Goal: Communication & Community: Answer question/provide support

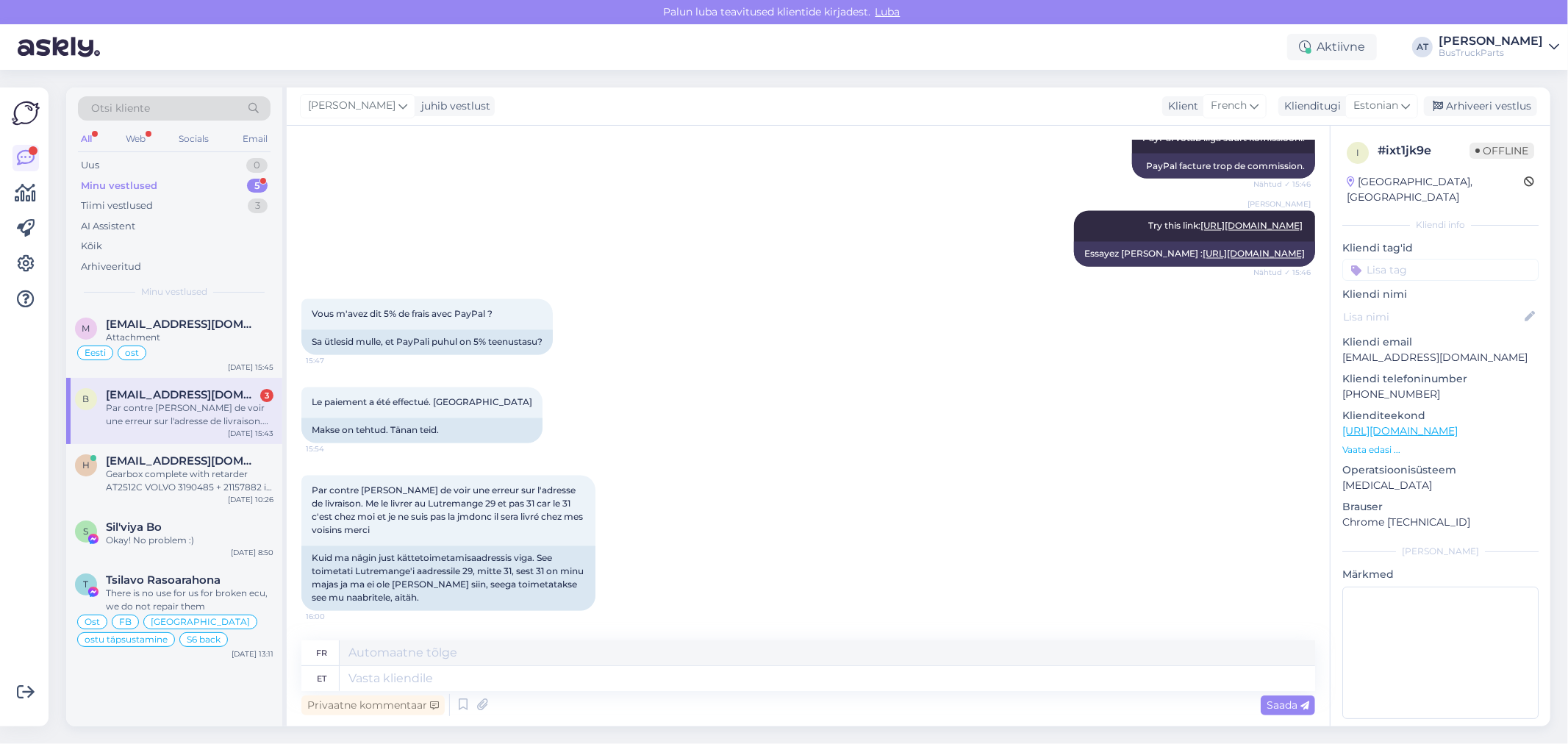
scroll to position [2332, 0]
click at [471, 603] on div "Kuid ma nägin just kättetoimetamisaadressis viga. See toimetati Lutremange'i aa…" at bounding box center [448, 578] width 294 height 65
click at [425, 615] on div "Par contre [PERSON_NAME] de voir une erreur sur l'adresse de livraison. Me le l…" at bounding box center [808, 543] width 1013 height 167
click at [425, 612] on div "Par contre [PERSON_NAME] de voir une erreur sur l'adresse de livraison. Me le l…" at bounding box center [808, 543] width 1013 height 167
click at [715, 685] on textarea at bounding box center [827, 678] width 975 height 25
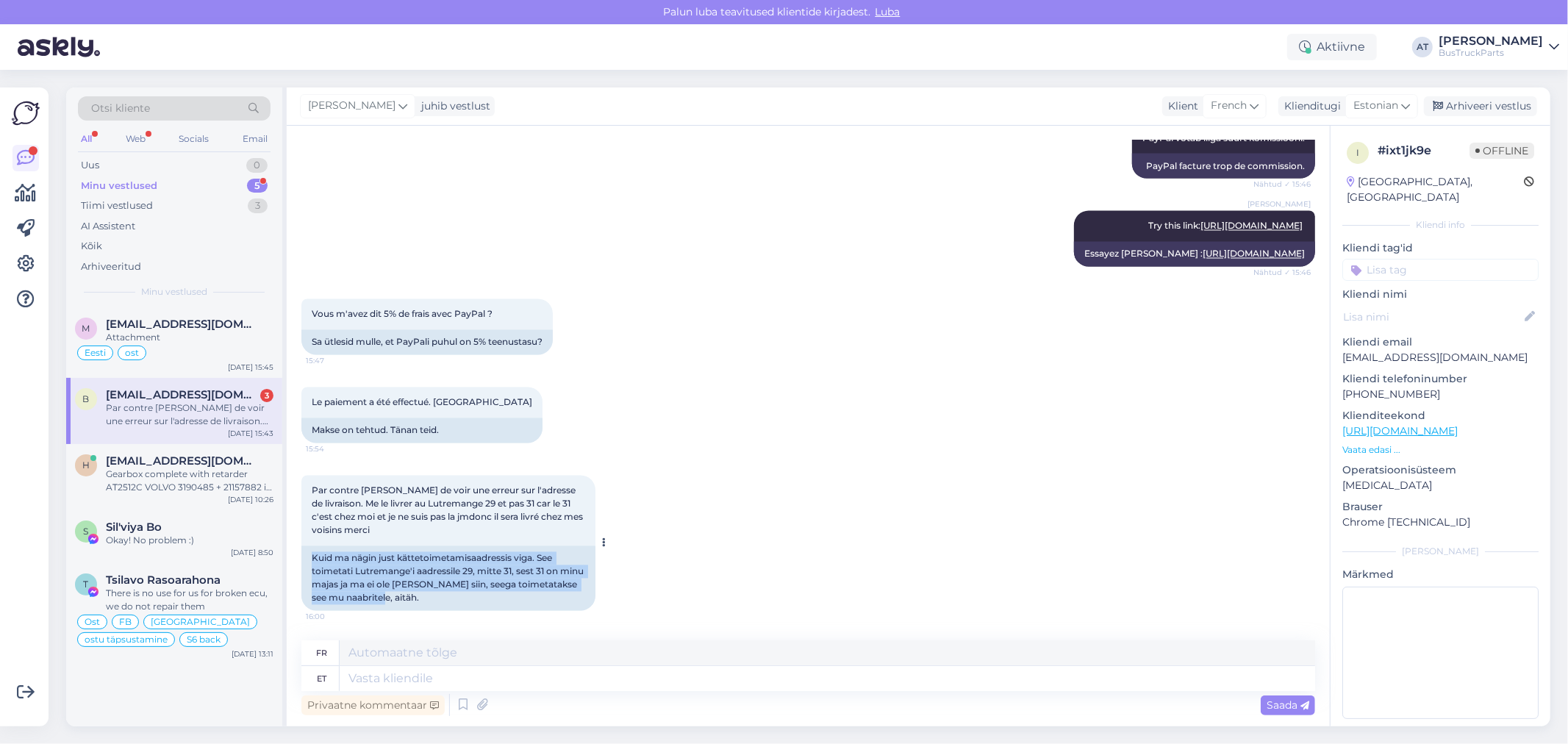
drag, startPoint x: 415, startPoint y: 596, endPoint x: 304, endPoint y: 559, distance: 117.0
click at [304, 559] on div "Kuid ma nägin just kättetoimetamisaadressis viga. See toimetati Lutremange'i aa…" at bounding box center [448, 578] width 294 height 65
copy div "Kuid ma nägin just kättetoimetamisaadressis viga. See toimetati Lutremange'i aa…"
click at [936, 672] on textarea at bounding box center [827, 678] width 975 height 25
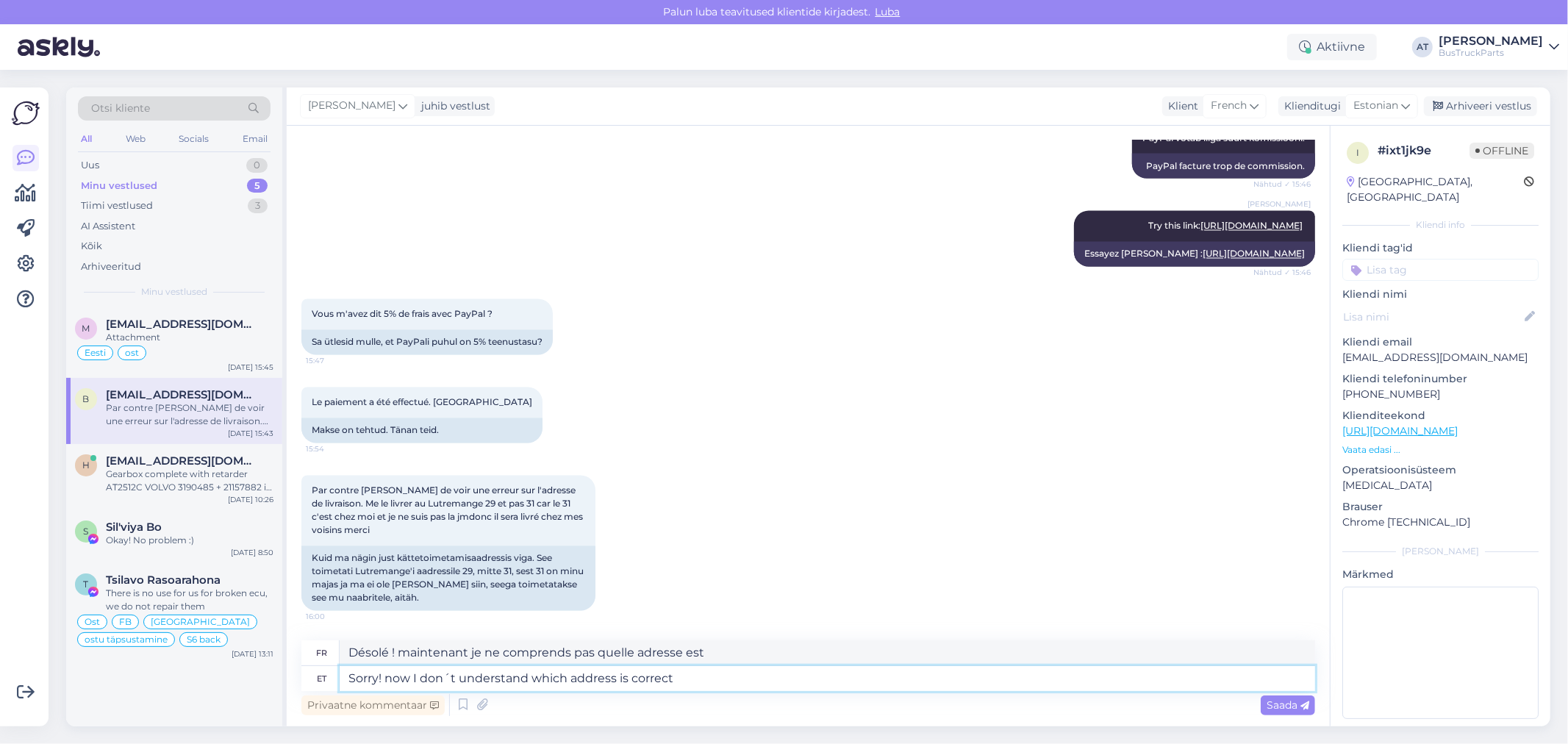
type textarea "Sorry! now I don´t understand which address is correct?"
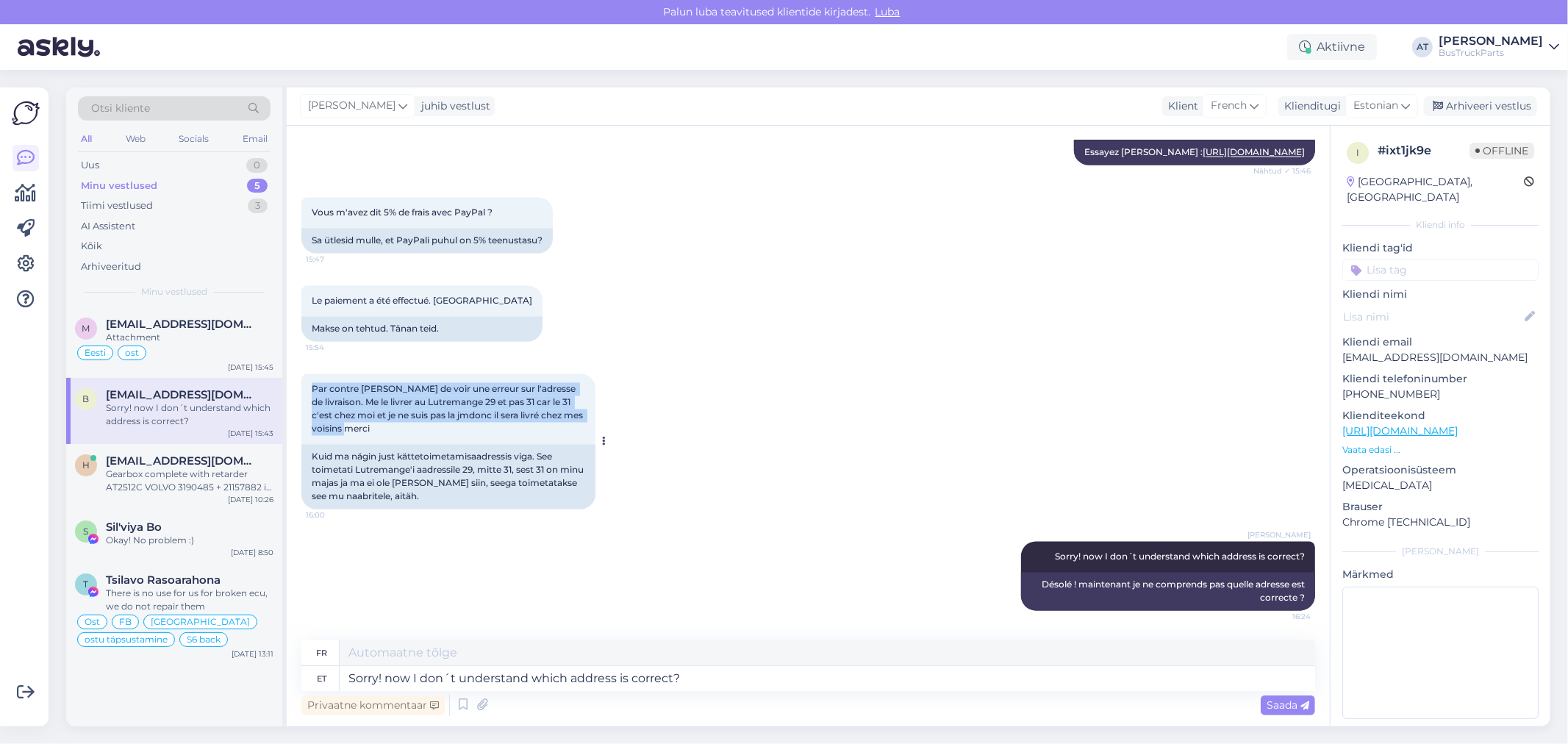
drag, startPoint x: 444, startPoint y: 427, endPoint x: 307, endPoint y: 391, distance: 141.7
click at [307, 391] on div "Par contre [PERSON_NAME] de voir une erreur sur l'adresse de livraison. Me le l…" at bounding box center [448, 409] width 294 height 71
copy span "Par contre [PERSON_NAME] de voir une erreur sur l'adresse de livraison. Me le l…"
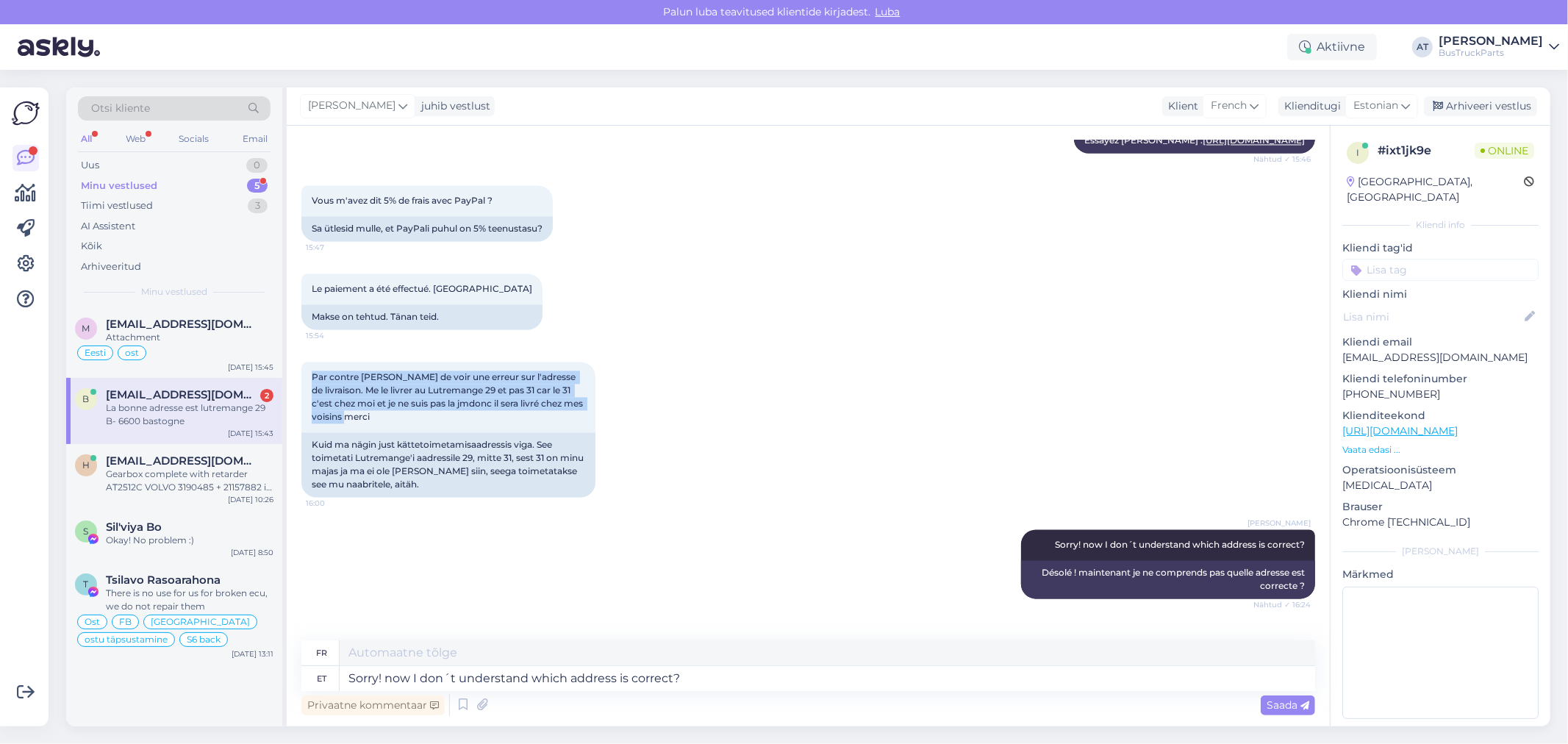
scroll to position [2612, 0]
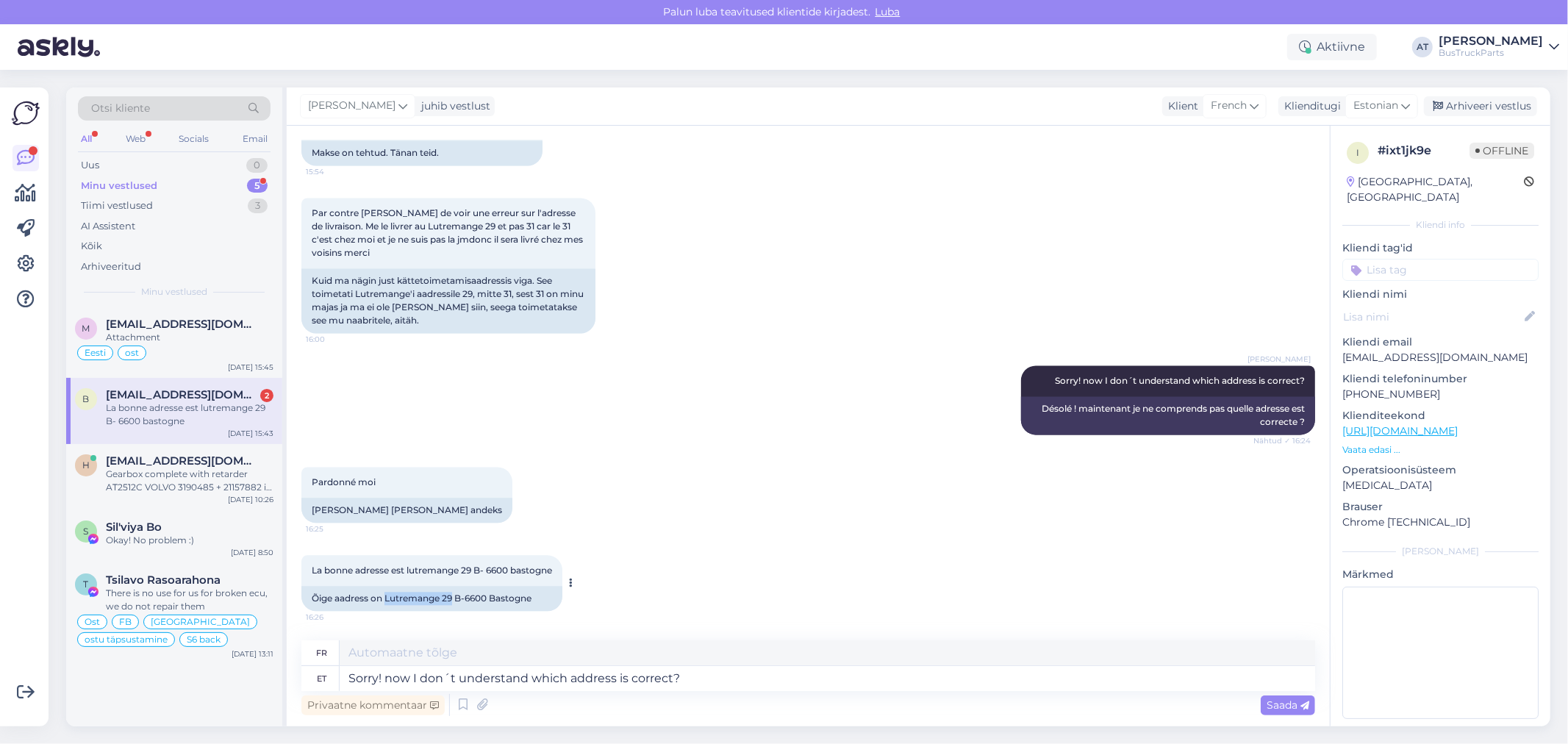
drag, startPoint x: 452, startPoint y: 597, endPoint x: 392, endPoint y: 591, distance: 60.3
click at [386, 593] on div "Õige aadress on Lutremange 29 B-6600 Bastogne" at bounding box center [431, 598] width 261 height 25
copy div "Lutremange 29"
click at [456, 669] on textarea "Sorry! now I don´t understand which address is correct?" at bounding box center [827, 678] width 975 height 25
type textarea "Okay! :) I will send You tracking number soon"
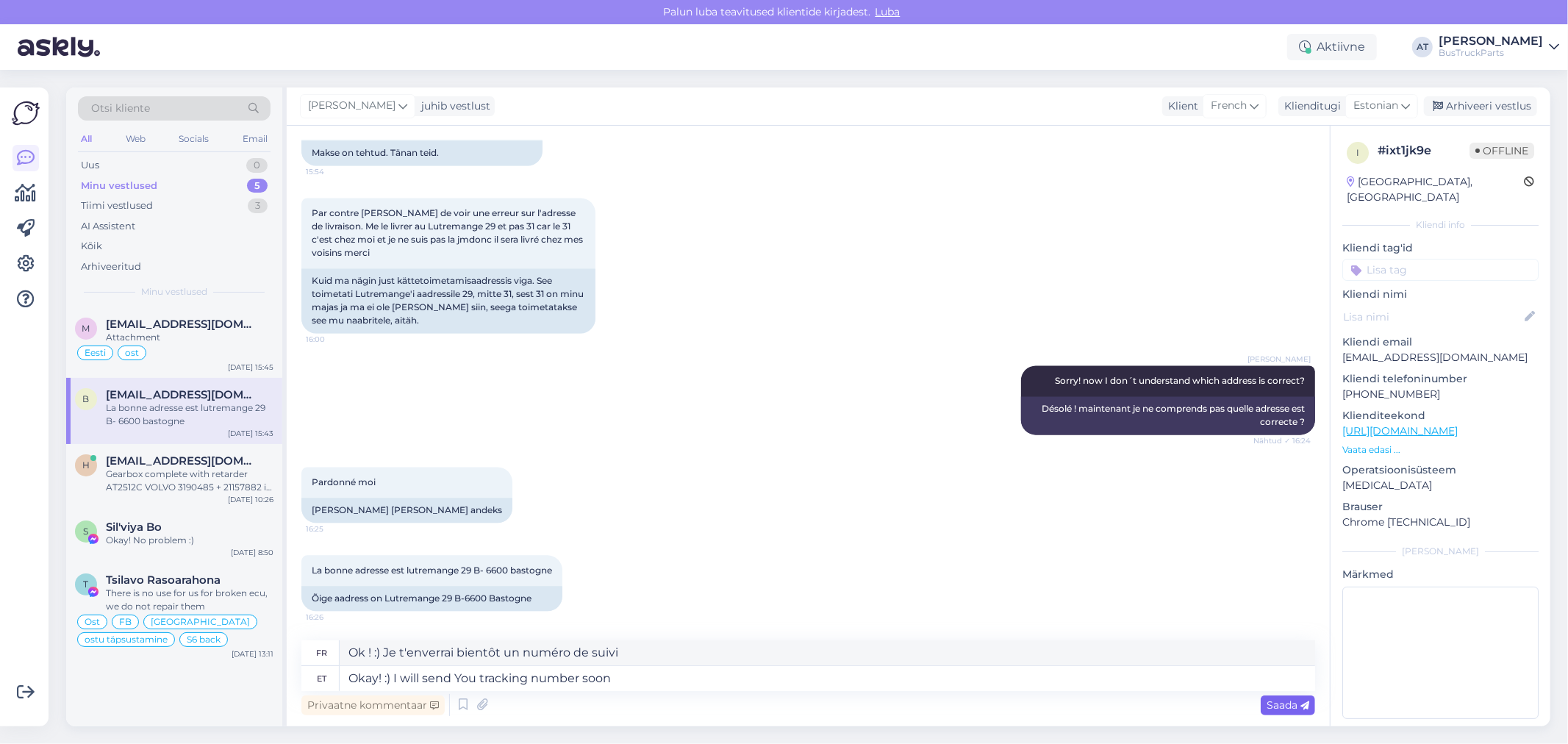
click at [1282, 710] on div "Saada" at bounding box center [1287, 705] width 54 height 20
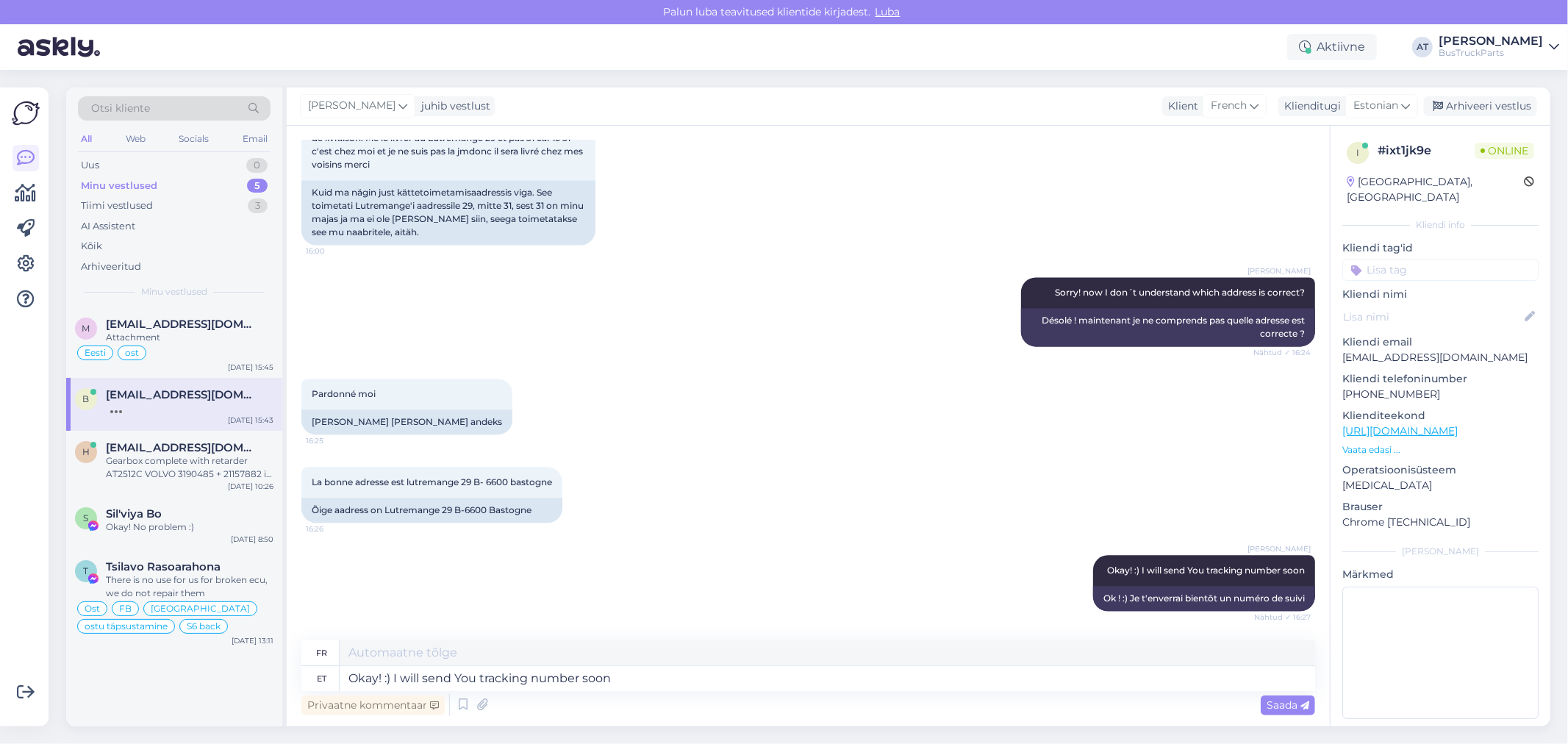
scroll to position [2813, 0]
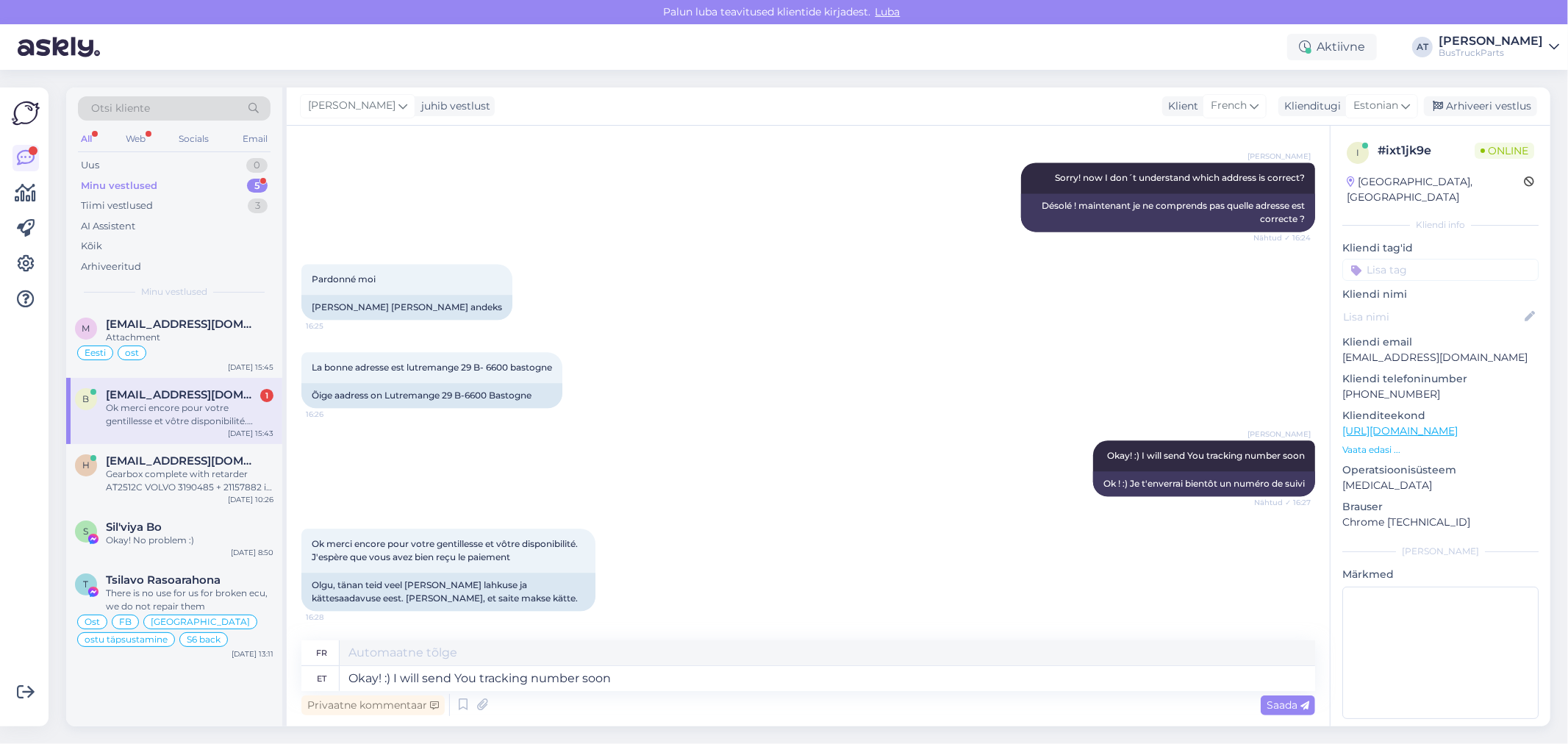
drag, startPoint x: 542, startPoint y: 607, endPoint x: 554, endPoint y: 643, distance: 37.9
click at [542, 607] on div "Olgu, tänan teid veel [PERSON_NAME] lahkuse ja kättesaadavuse eest. [PERSON_NAM…" at bounding box center [448, 592] width 294 height 38
click at [574, 672] on textarea "Okay! :) I will send You tracking number soon" at bounding box center [827, 678] width 975 height 25
type textarea "T"
type textarea "[PERSON_NAME]"
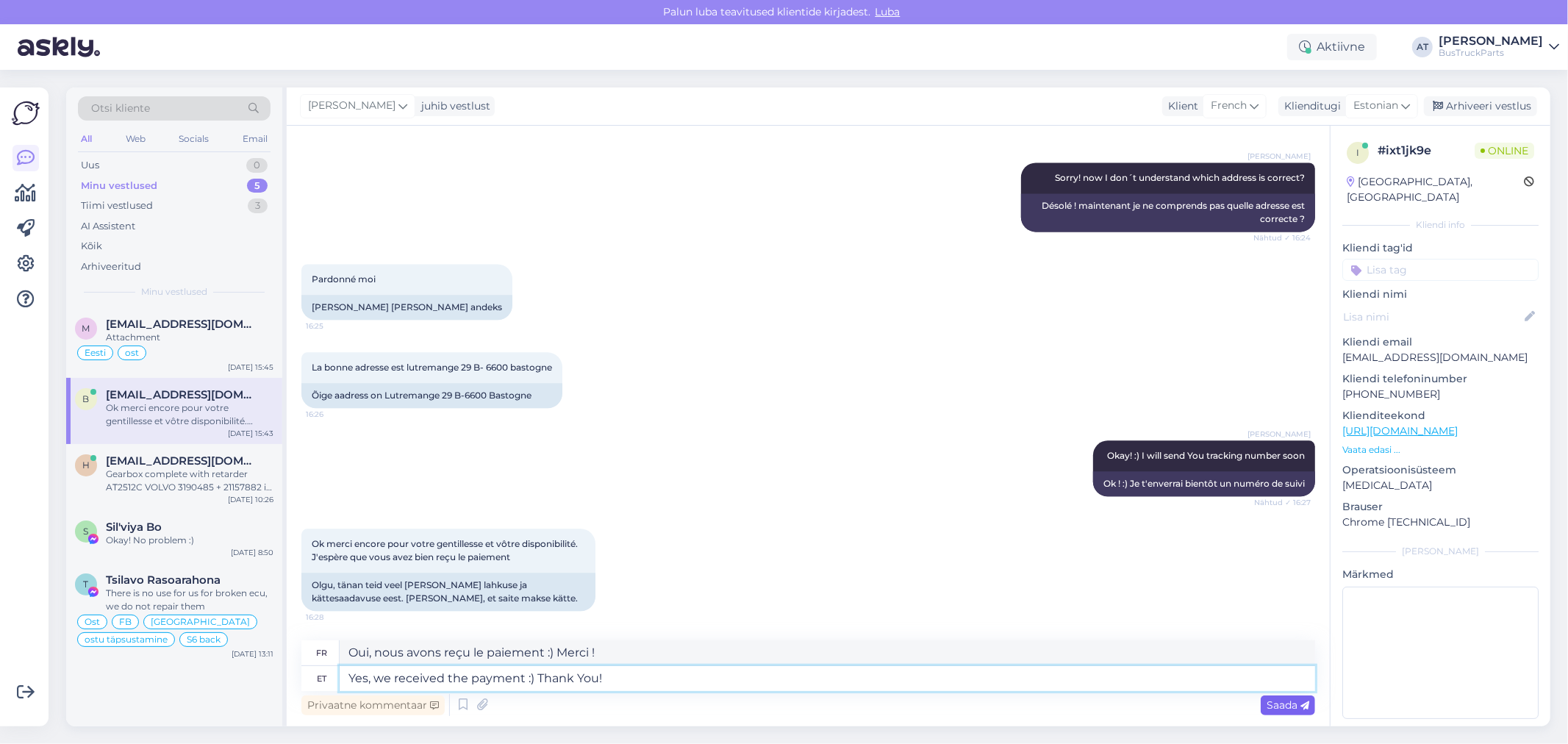
type textarea "Yes, we received the payment :) Thank You!"
click at [1296, 704] on span "Saada" at bounding box center [1288, 704] width 43 height 13
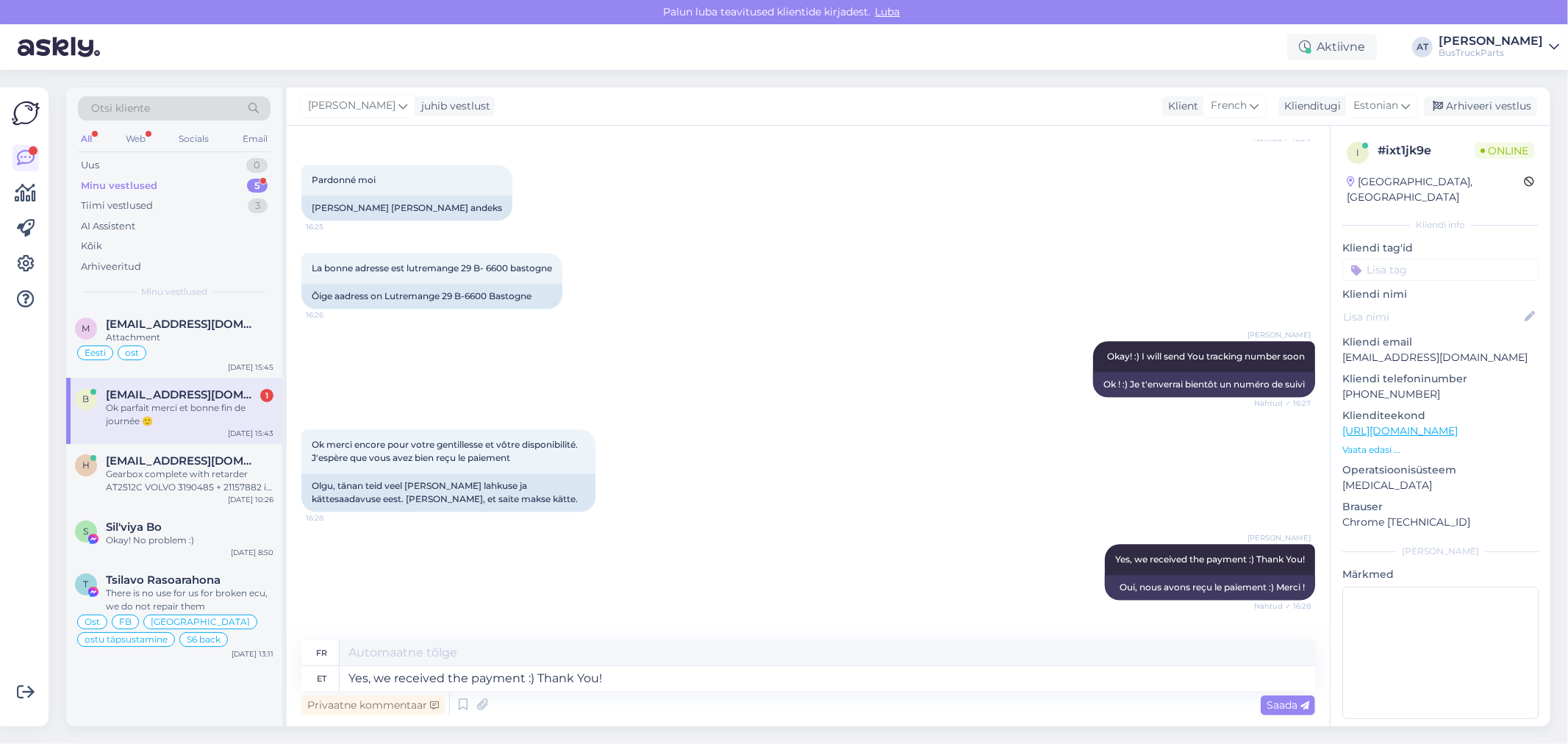
scroll to position [2990, 0]
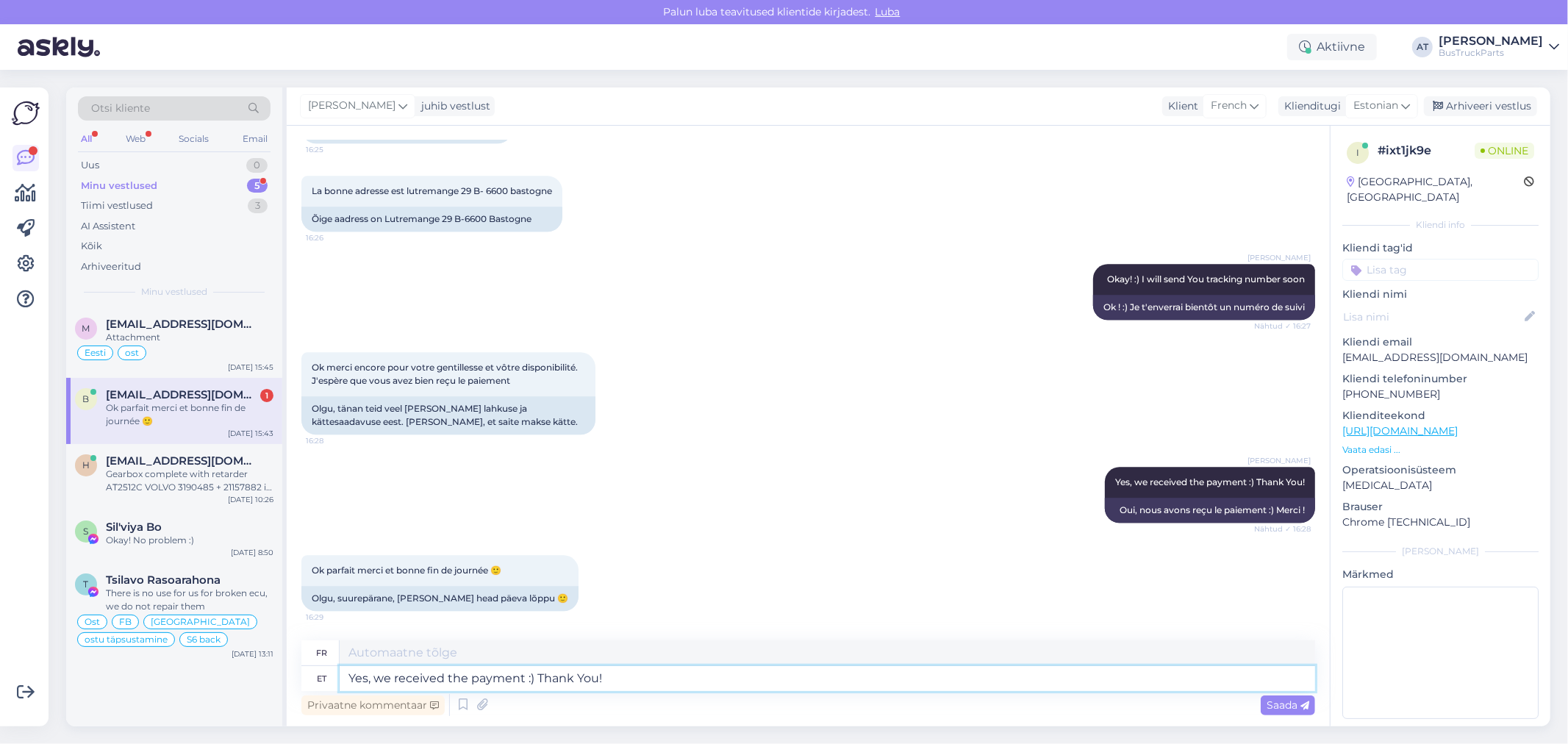
click at [506, 681] on textarea "Yes, we received the payment :) Thank You!" at bounding box center [827, 678] width 975 height 25
type textarea "Tänan! Teile"
type textarea "H"
type textarea "Thank You!"
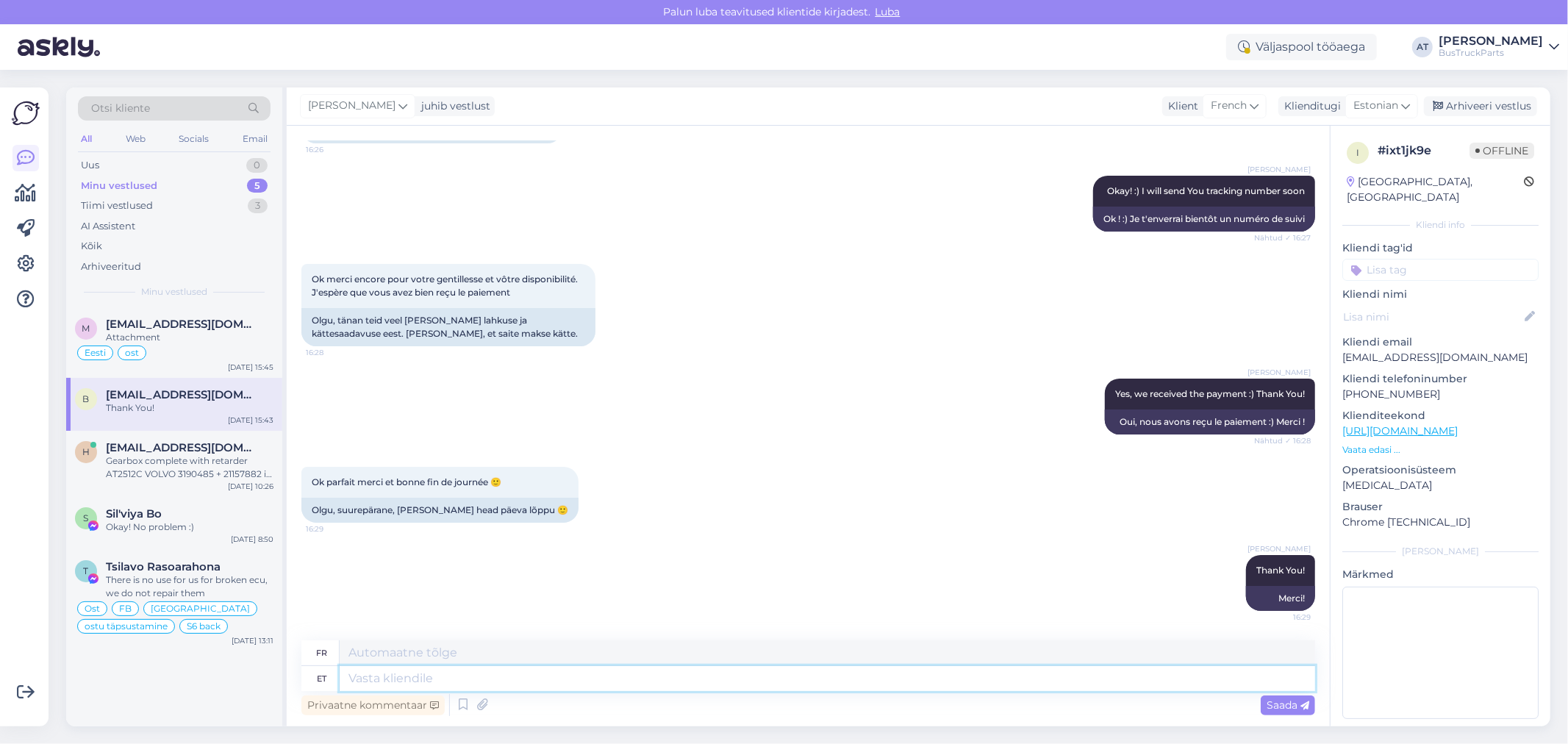
paste textarea "FedEx shipment ID: 884822679799"
type textarea "FedEx shipment ID: 884822679799"
click at [485, 698] on icon at bounding box center [482, 704] width 21 height 22
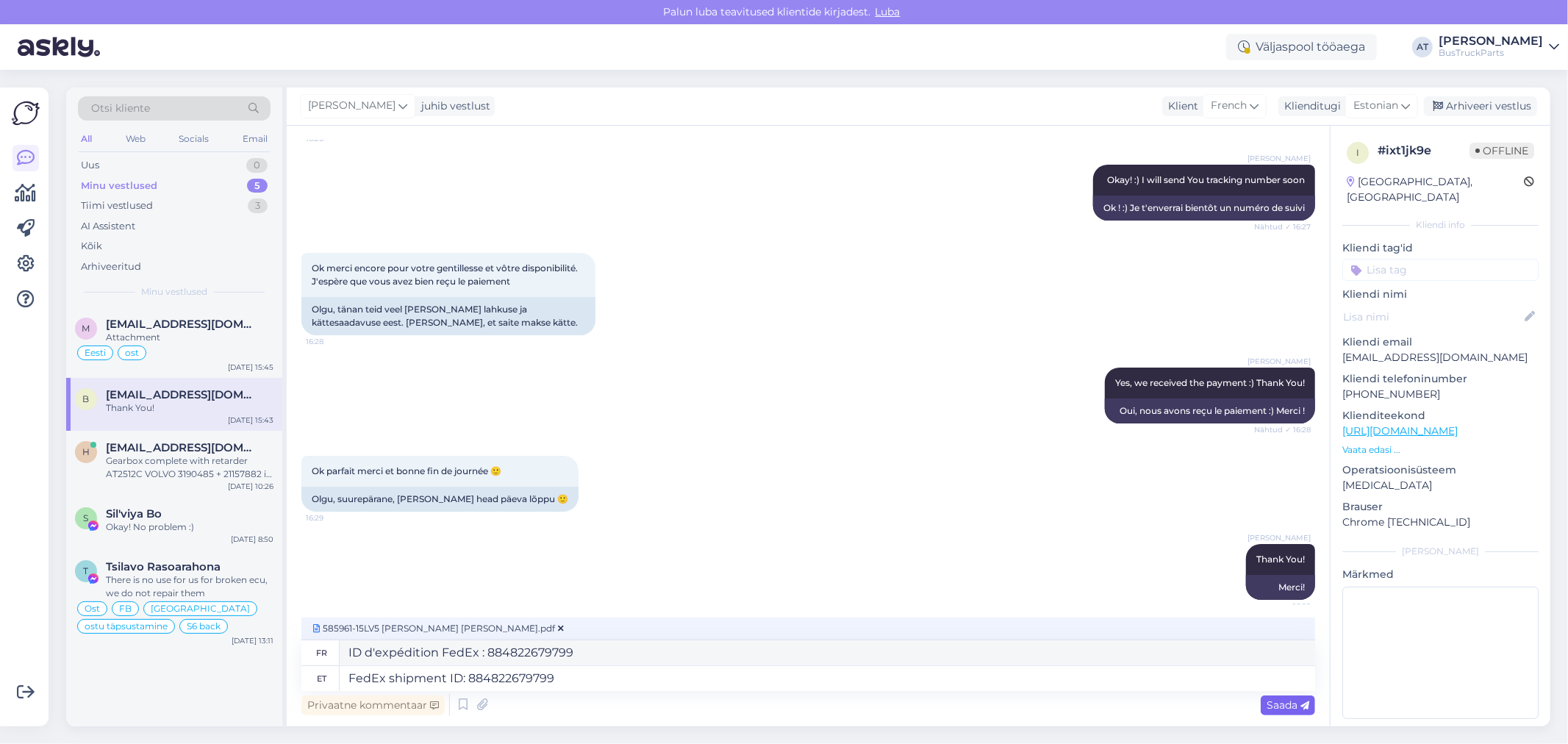
click at [1290, 706] on span "Saada" at bounding box center [1288, 704] width 43 height 13
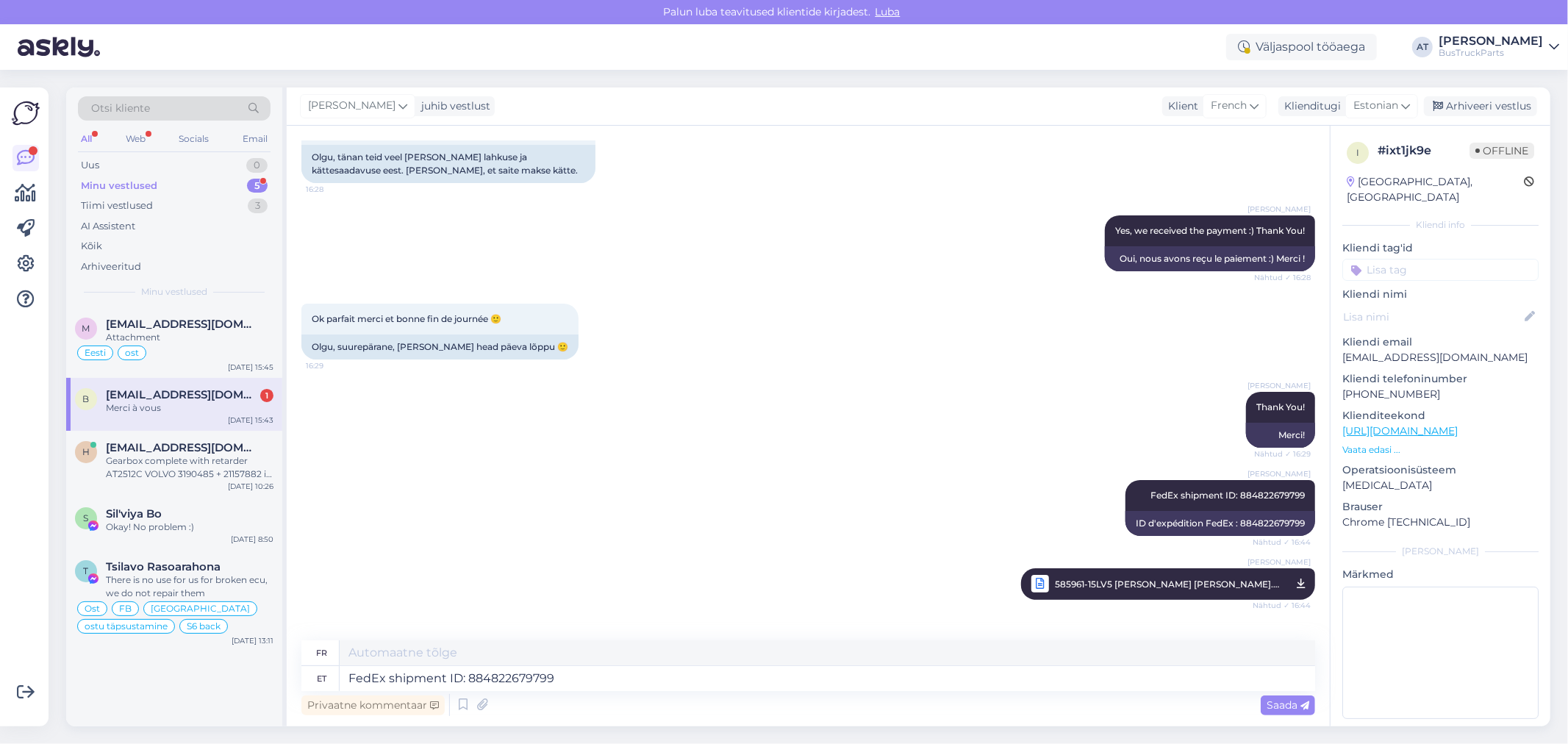
scroll to position [3318, 0]
